Goal: Task Accomplishment & Management: Use online tool/utility

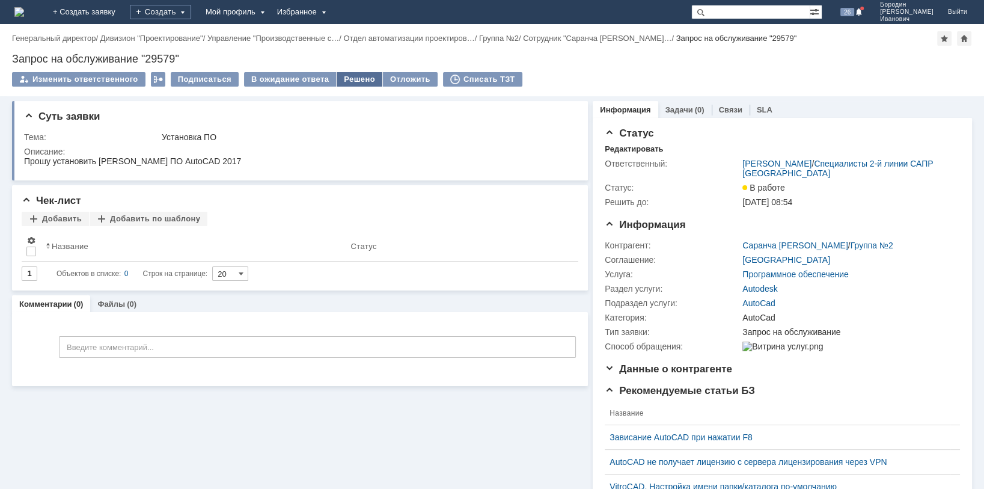
click at [353, 76] on div "Решено" at bounding box center [360, 79] width 46 height 14
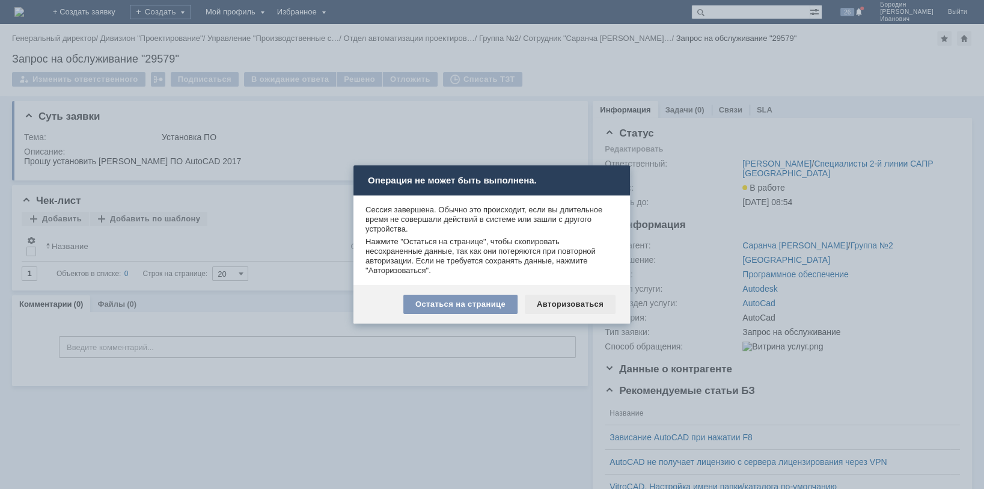
click at [567, 305] on div "Авторизоваться" at bounding box center [570, 303] width 91 height 19
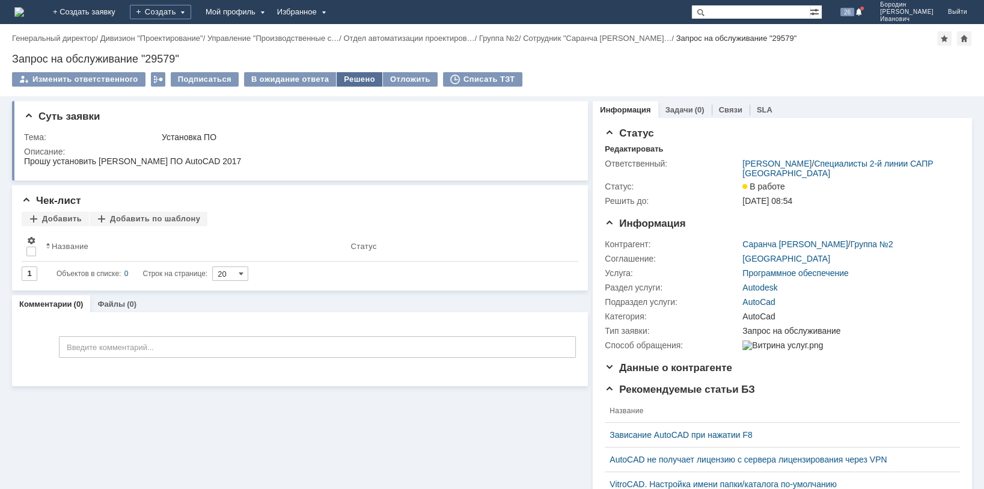
click at [350, 78] on div "Решено" at bounding box center [360, 79] width 46 height 14
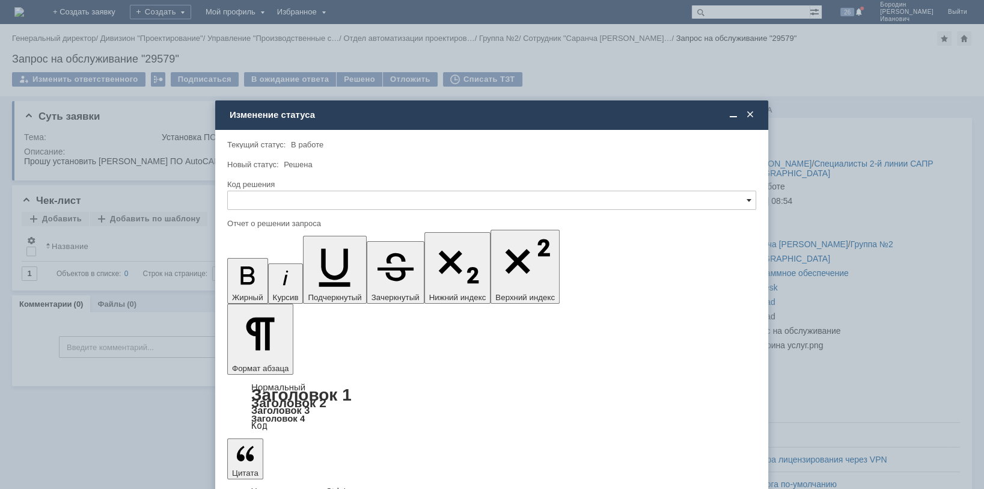
click at [746, 200] on span at bounding box center [748, 200] width 5 height 10
click at [258, 285] on div "Решено" at bounding box center [492, 281] width 528 height 19
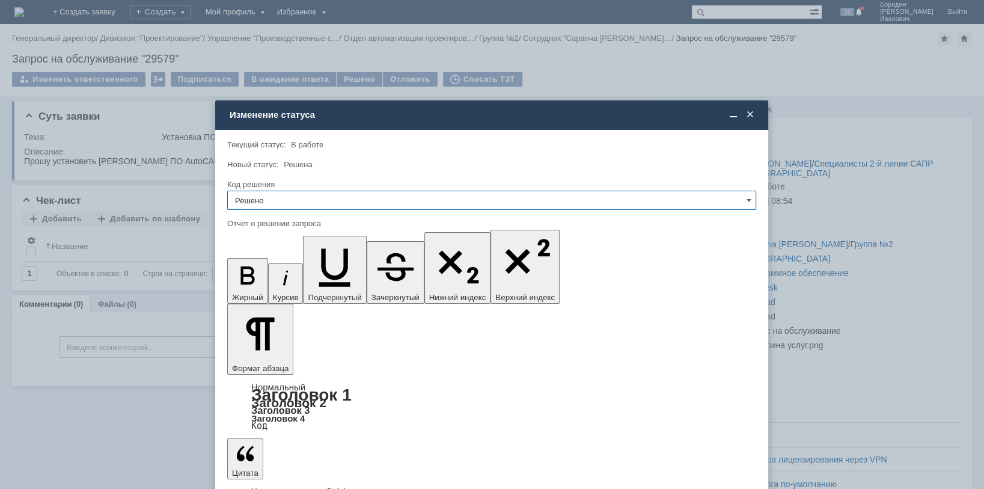
type input "Решено"
